Goal: Task Accomplishment & Management: Manage account settings

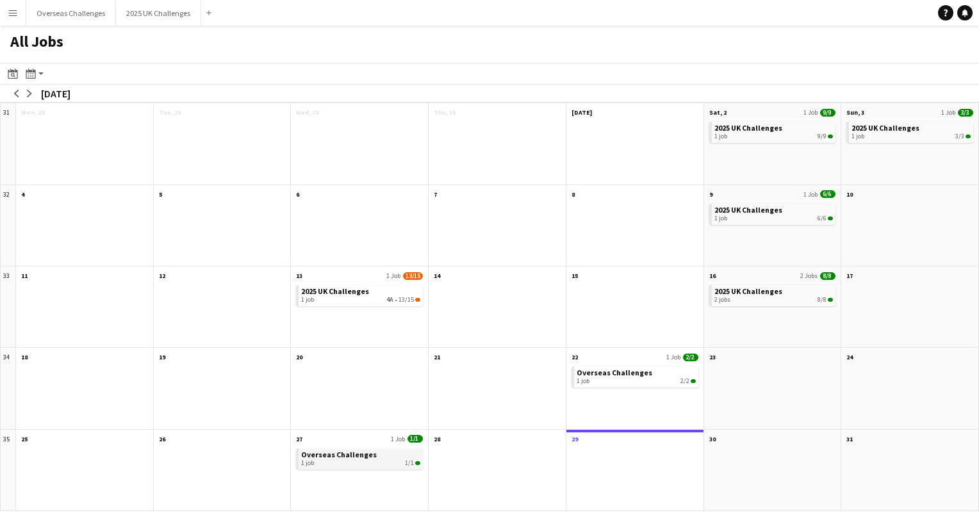
click at [332, 450] on span "Overseas Challenges" at bounding box center [339, 455] width 76 height 10
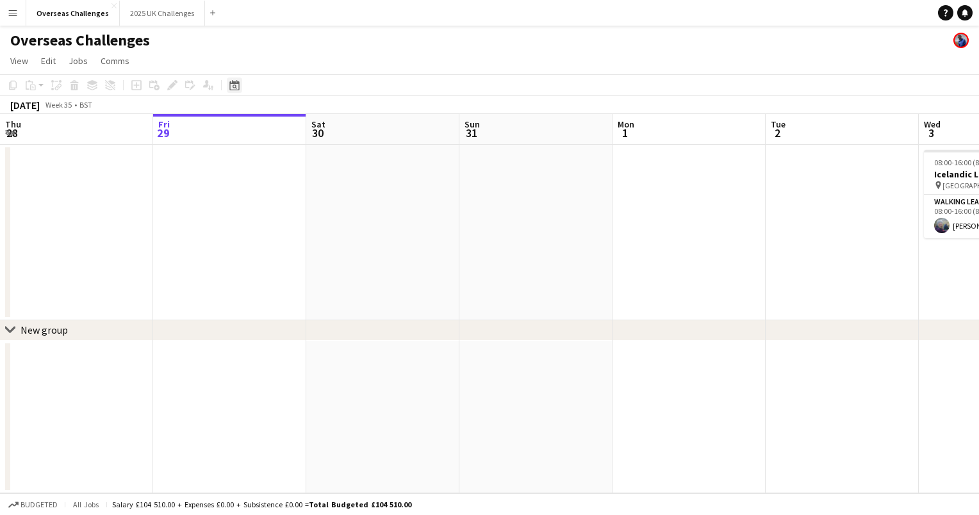
click at [235, 86] on icon "Date picker" at bounding box center [234, 85] width 10 height 10
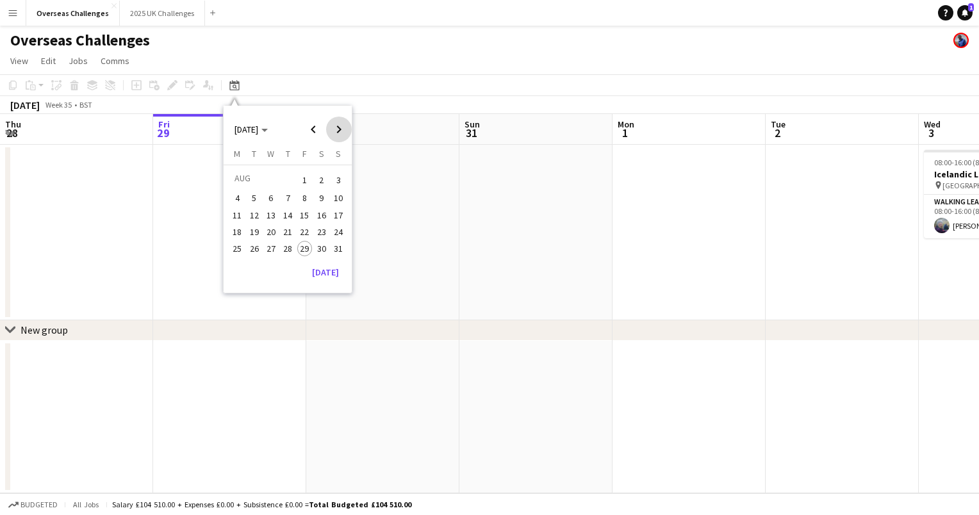
click at [341, 128] on span "Next month" at bounding box center [339, 130] width 26 height 26
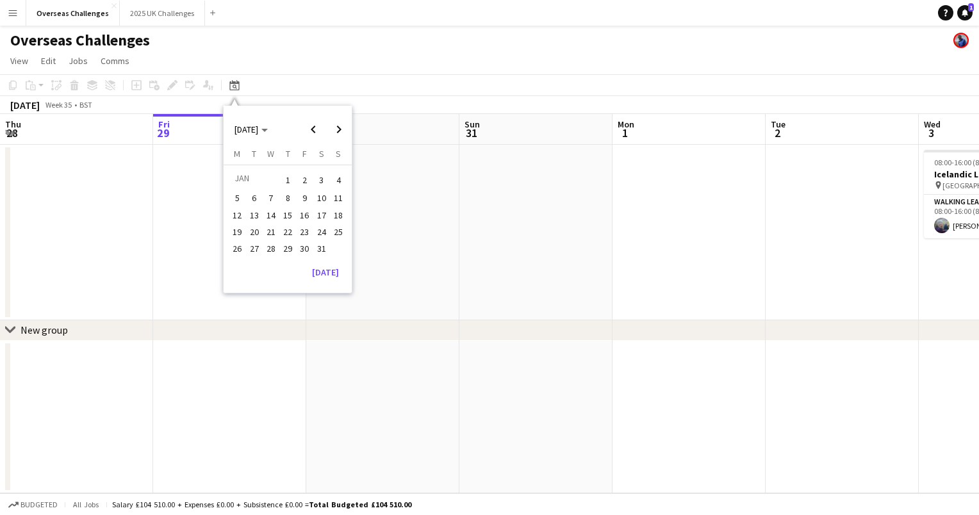
click at [274, 243] on span "28" at bounding box center [270, 248] width 15 height 15
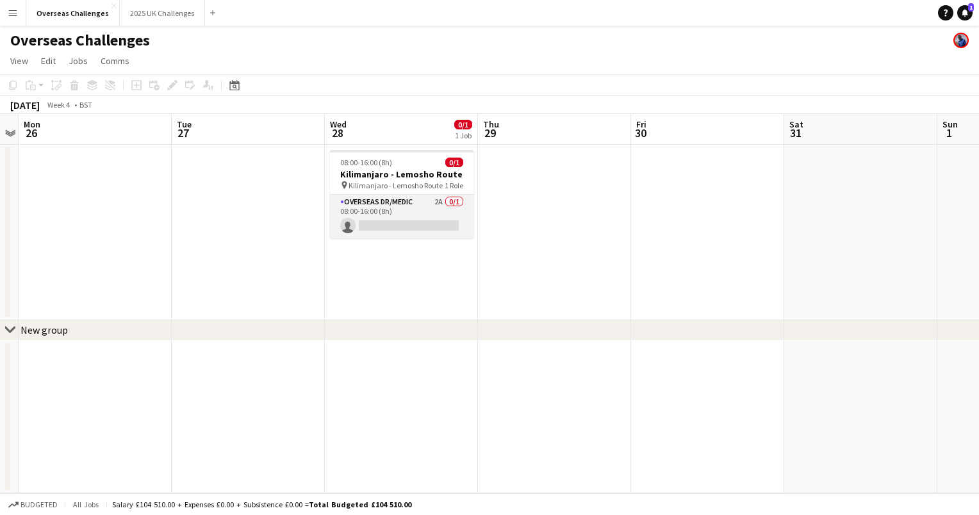
click at [381, 205] on app-card-role "Overseas Dr/Medic 2A 0/1 08:00-16:00 (8h) single-neutral-actions" at bounding box center [401, 217] width 143 height 44
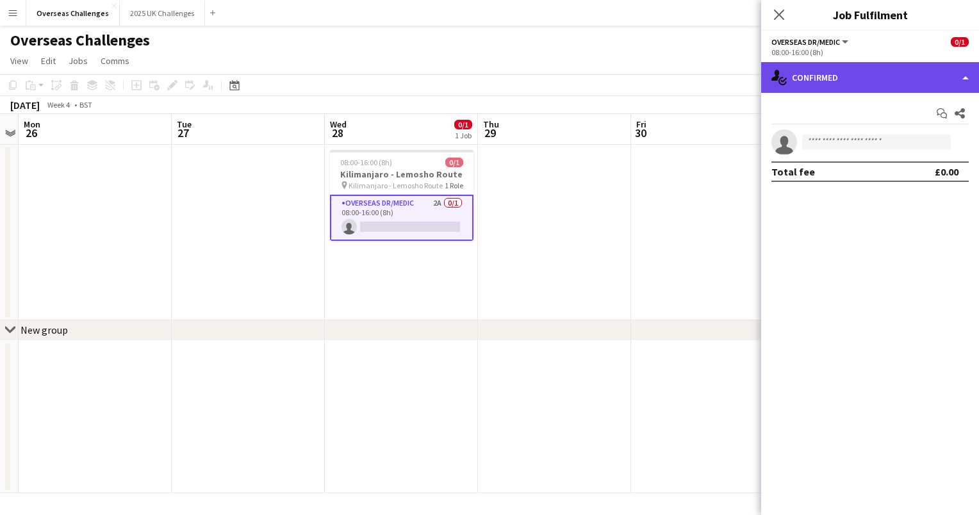
click at [842, 84] on div "single-neutral-actions-check-2 Confirmed" at bounding box center [870, 77] width 218 height 31
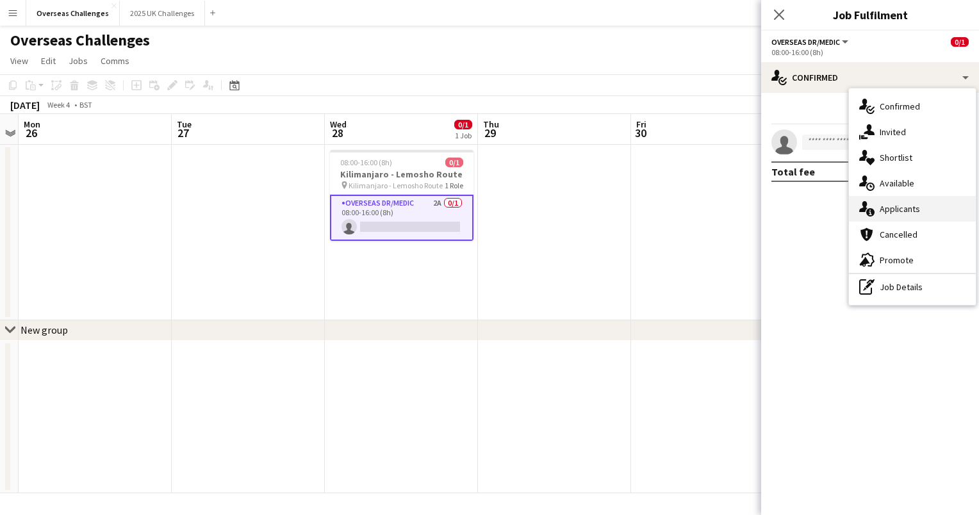
click at [883, 205] on div "single-neutral-actions-information Applicants" at bounding box center [912, 209] width 127 height 26
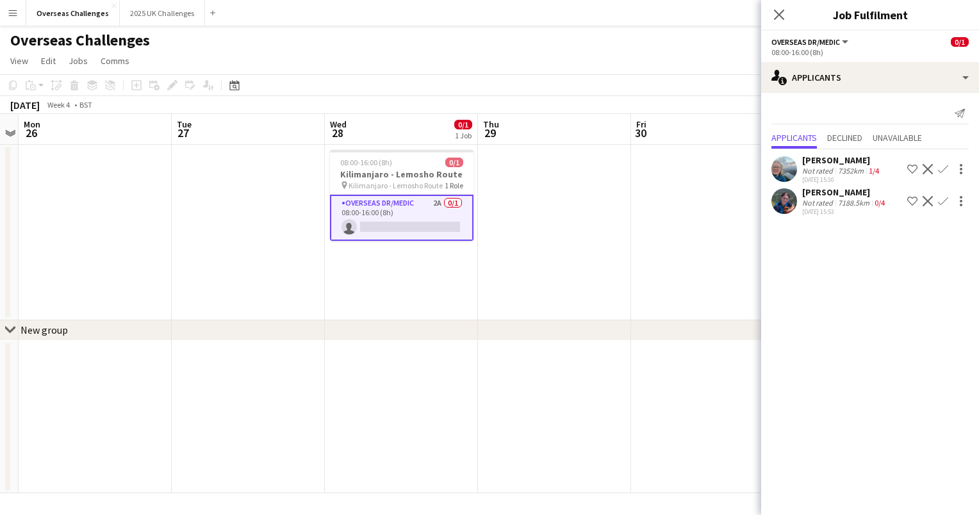
click at [856, 202] on div "7188.5km" at bounding box center [853, 203] width 37 height 10
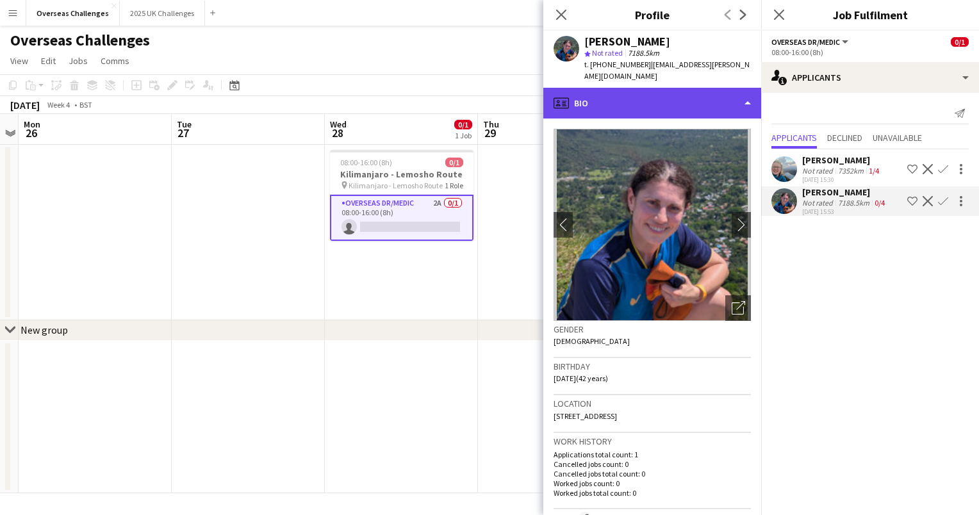
click at [678, 92] on div "profile Bio" at bounding box center [652, 103] width 218 height 31
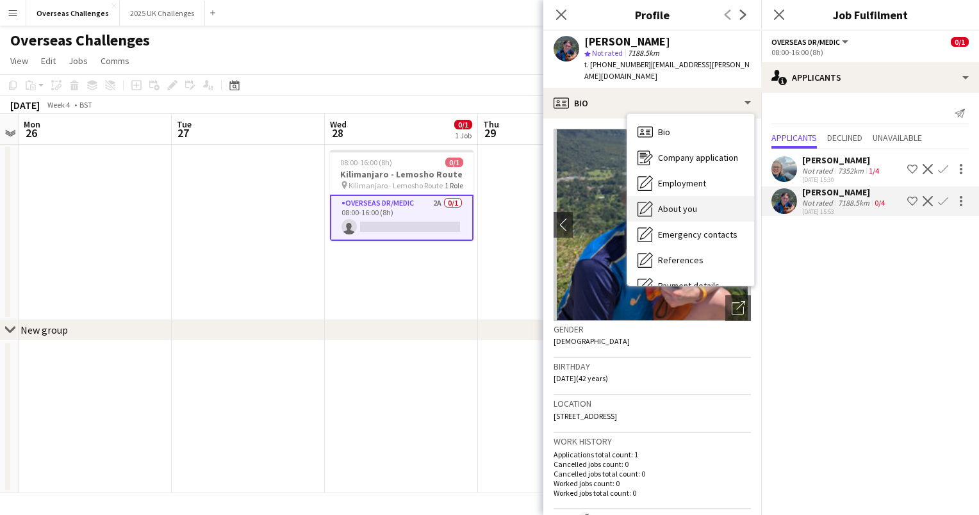
click at [687, 203] on span "About you" at bounding box center [677, 209] width 39 height 12
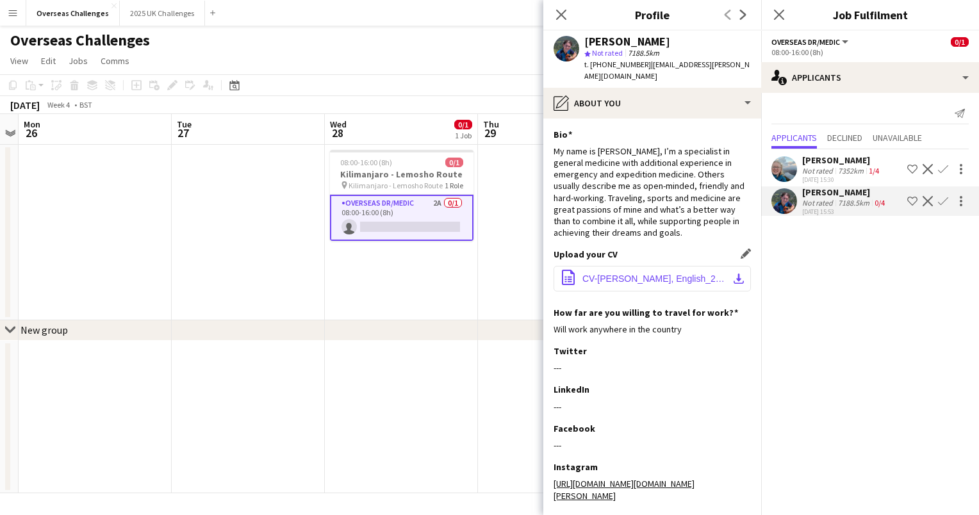
click at [647, 273] on span "CV-[PERSON_NAME], English_2025.pdf" at bounding box center [654, 278] width 145 height 10
